Goal: Check status: Check status

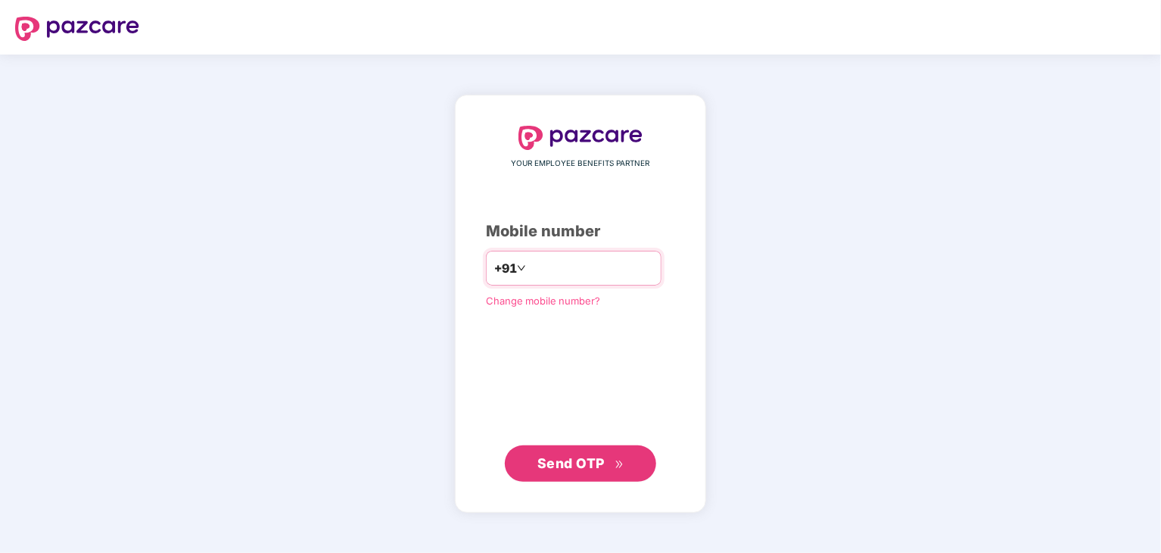
type input "**********"
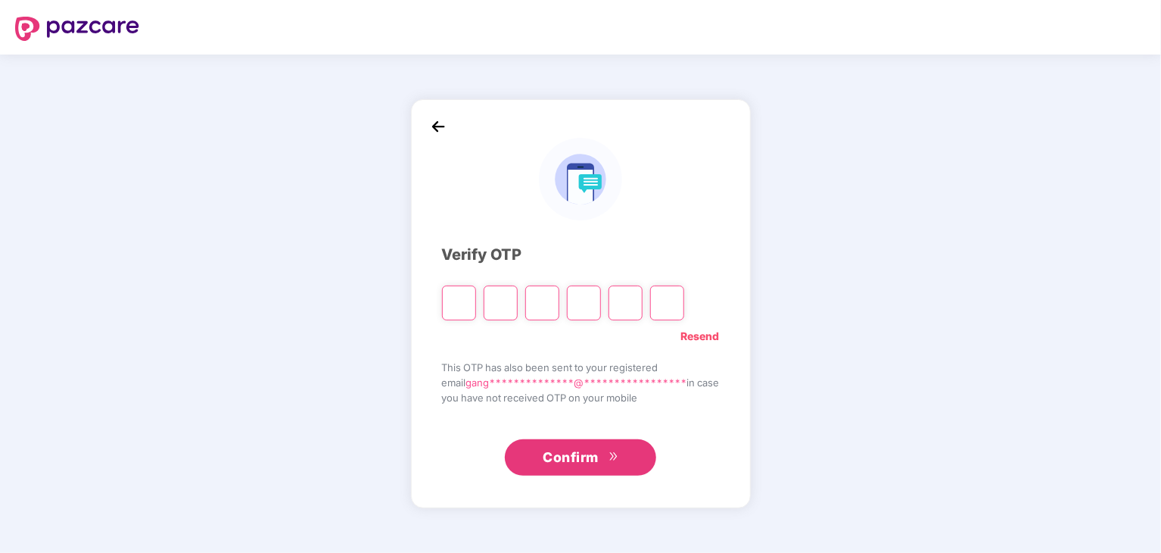
type input "*"
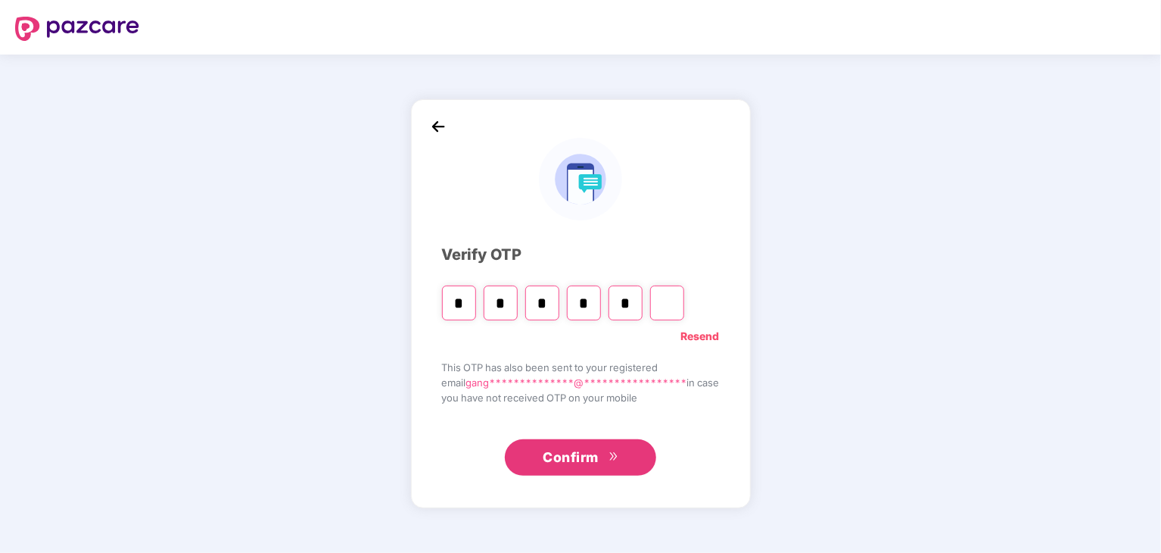
type input "*"
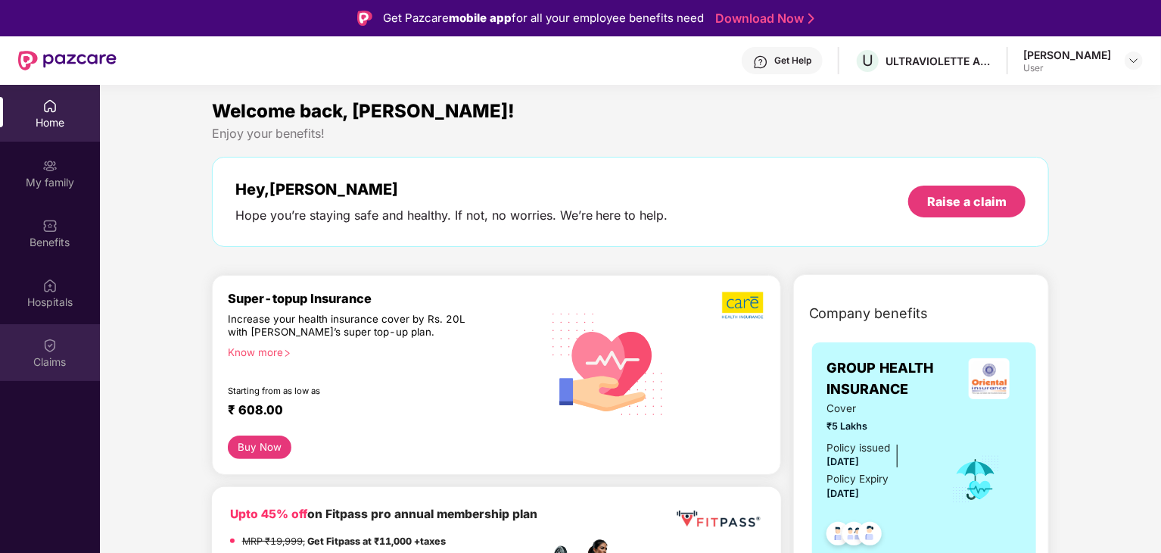
click at [48, 355] on div "Claims" at bounding box center [50, 361] width 100 height 15
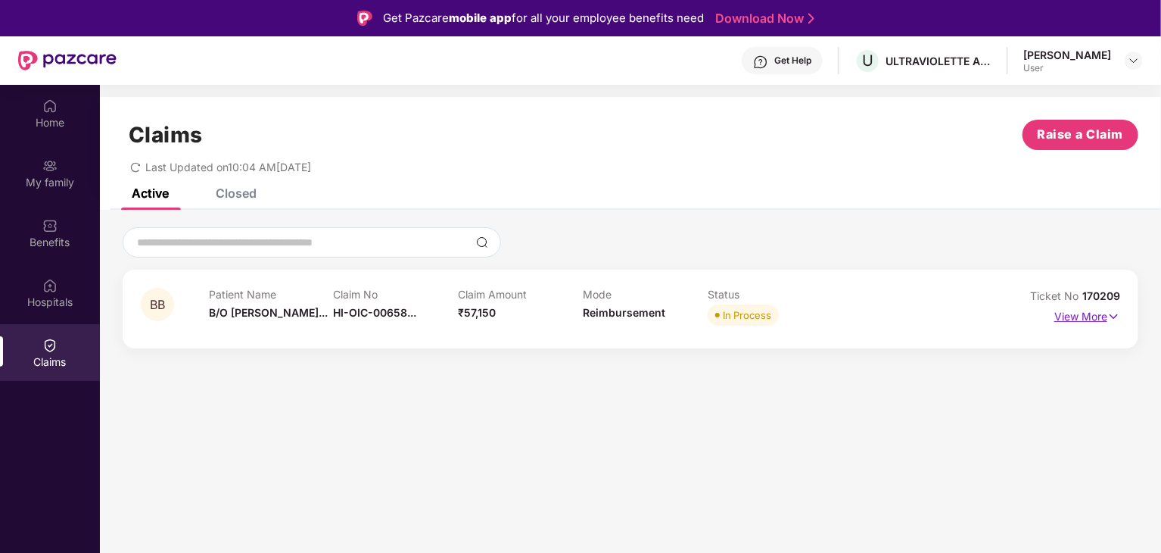
click at [1088, 316] on p "View More" at bounding box center [1087, 314] width 66 height 20
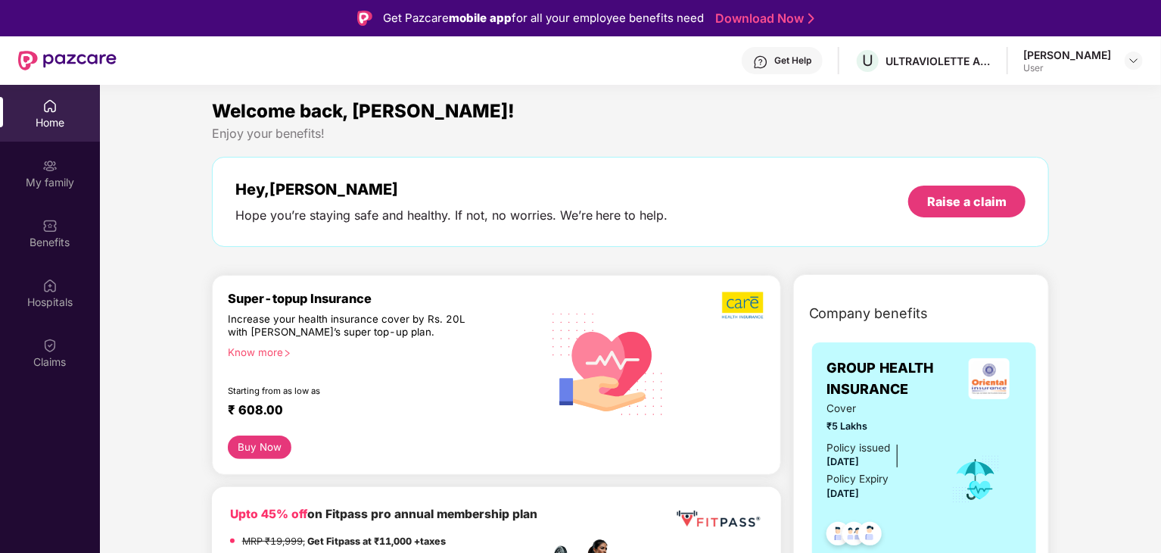
click at [58, 333] on div "Claims" at bounding box center [50, 352] width 100 height 57
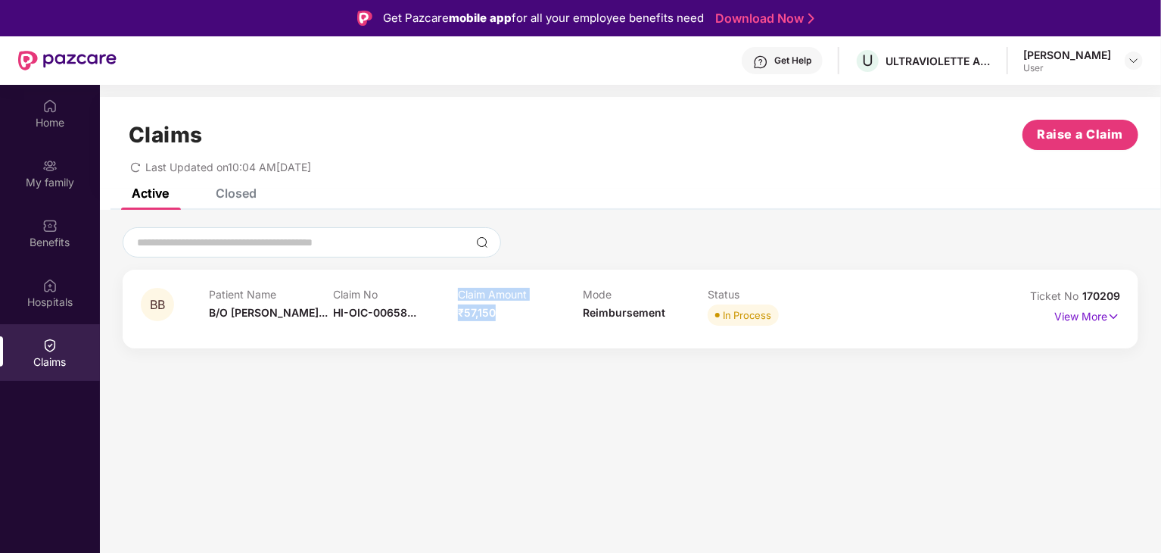
drag, startPoint x: 498, startPoint y: 313, endPoint x: 454, endPoint y: 316, distance: 44.0
click at [454, 316] on div "Patient Name B/O Basavaraj... Claim No HI-OIC-00658... Claim Amount ₹57,150 Mod…" at bounding box center [583, 309] width 748 height 42
drag, startPoint x: 901, startPoint y: 331, endPoint x: 920, endPoint y: 328, distance: 19.9
click at [905, 331] on div "BB Patient Name B/O [PERSON_NAME]... Claim No HI-OIC-00658... Claim Amount ₹57,…" at bounding box center [631, 308] width 1016 height 79
click at [1090, 316] on p "View More" at bounding box center [1087, 314] width 66 height 20
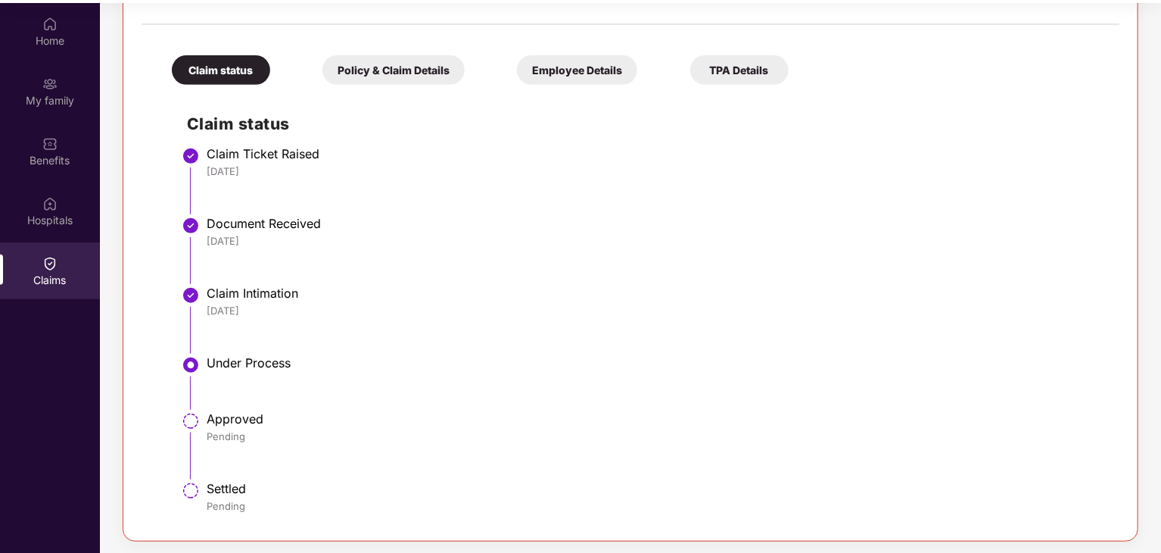
scroll to position [85, 0]
